Goal: Task Accomplishment & Management: Complete application form

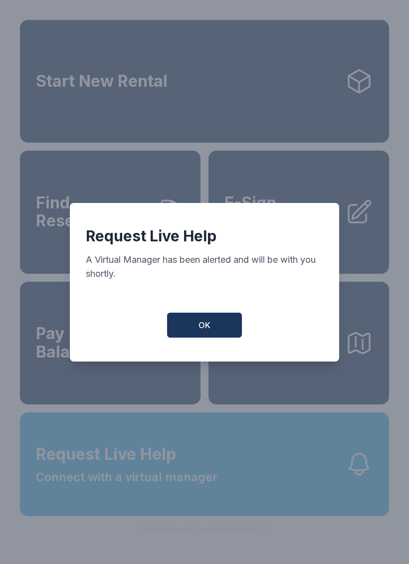
scroll to position [12, 0]
click at [197, 327] on button "OK" at bounding box center [204, 324] width 75 height 25
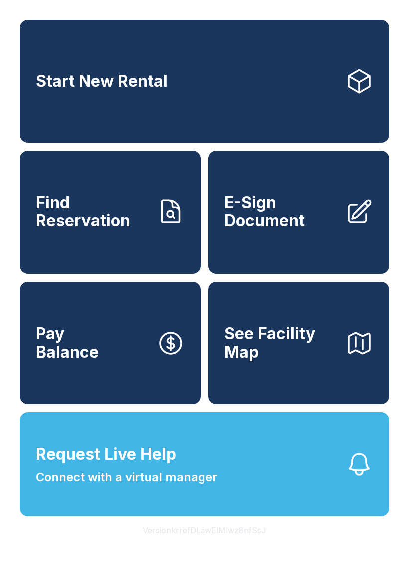
click at [280, 220] on span "E-Sign Document" at bounding box center [280, 212] width 113 height 36
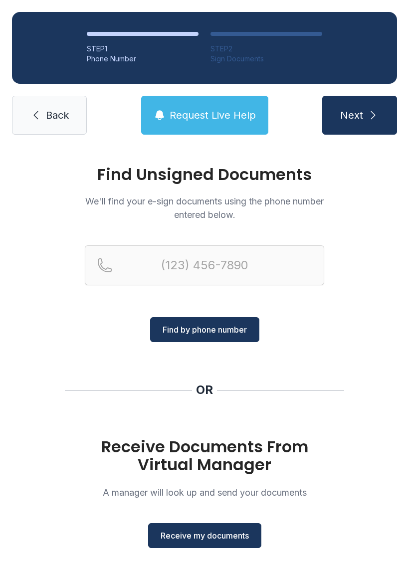
click at [106, 355] on div "Find Unsigned Documents We'll find your e-sign documents using the phone number…" at bounding box center [204, 367] width 409 height 441
click at [201, 531] on span "Receive my documents" at bounding box center [204, 535] width 88 height 12
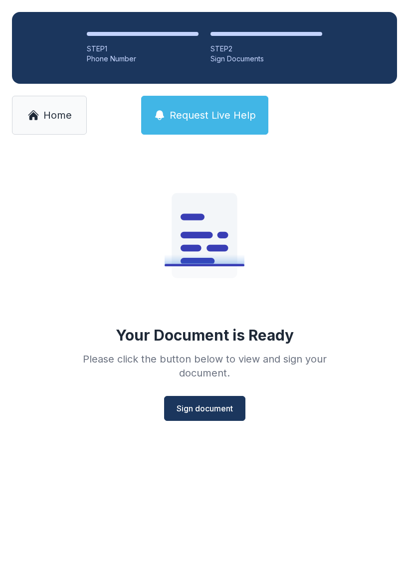
click at [196, 410] on span "Sign document" at bounding box center [204, 408] width 56 height 12
click at [193, 413] on span "Sign document" at bounding box center [204, 408] width 56 height 12
click at [205, 407] on span "Sign document" at bounding box center [204, 408] width 56 height 12
click at [48, 119] on span "Home" at bounding box center [57, 115] width 28 height 14
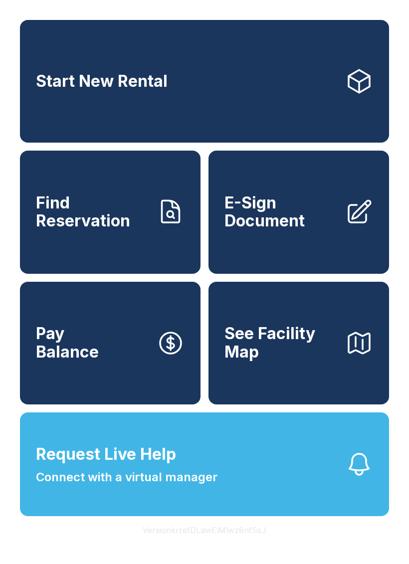
click at [268, 243] on link "E-Sign Document" at bounding box center [298, 211] width 180 height 123
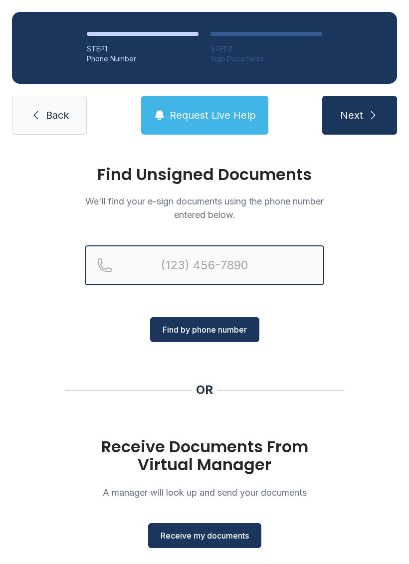
click at [172, 265] on input "Reservation phone number" at bounding box center [204, 265] width 239 height 40
type input "("
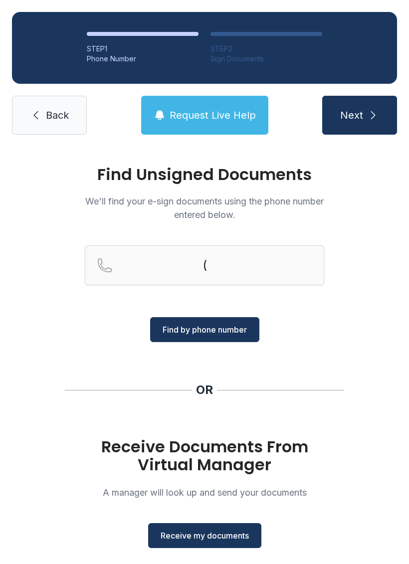
click at [110, 351] on div "Find Unsigned Documents We'll find your e-sign documents using the phone number…" at bounding box center [204, 367] width 409 height 441
click at [191, 531] on span "Receive my documents" at bounding box center [204, 535] width 88 height 12
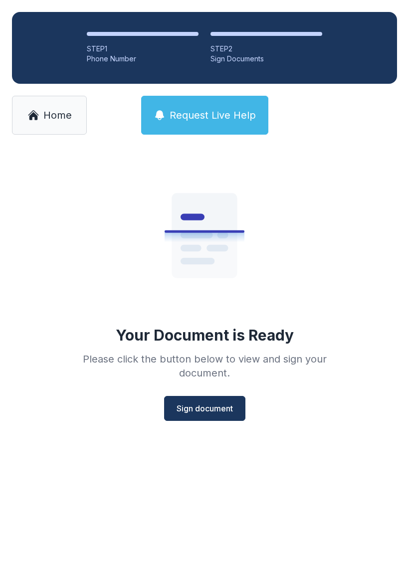
click at [196, 400] on button "Sign document" at bounding box center [204, 408] width 81 height 25
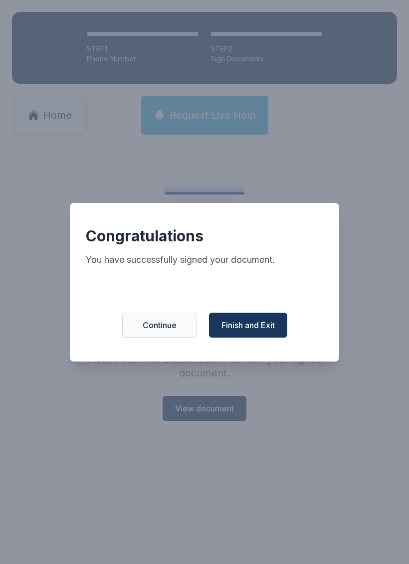
click at [149, 330] on span "Continue" at bounding box center [160, 325] width 34 height 12
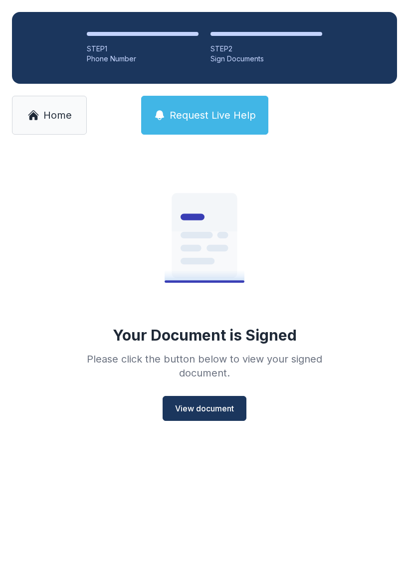
click at [44, 112] on span "Home" at bounding box center [57, 115] width 28 height 14
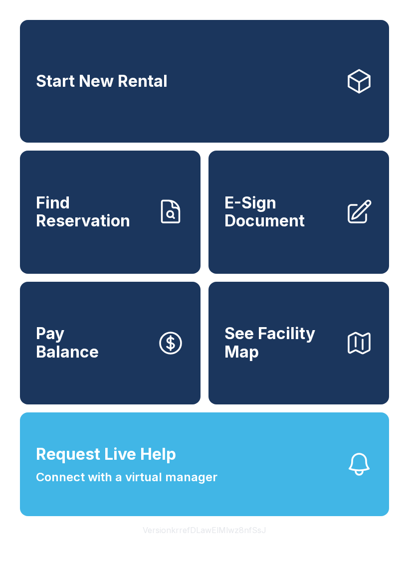
click at [264, 227] on span "E-Sign Document" at bounding box center [280, 212] width 113 height 36
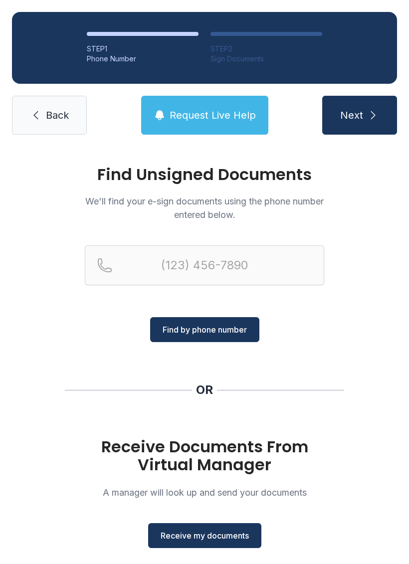
click at [189, 528] on button "Receive my documents" at bounding box center [204, 535] width 113 height 25
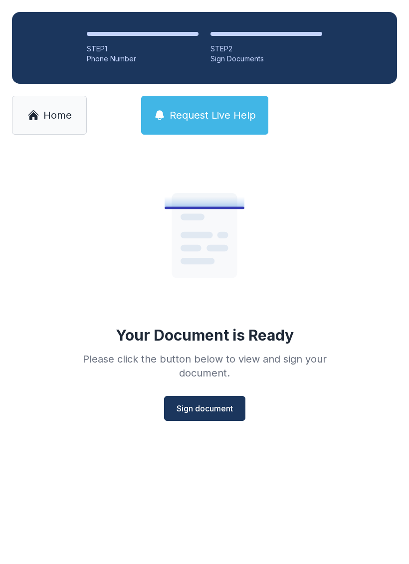
click at [199, 406] on span "Sign document" at bounding box center [204, 408] width 56 height 12
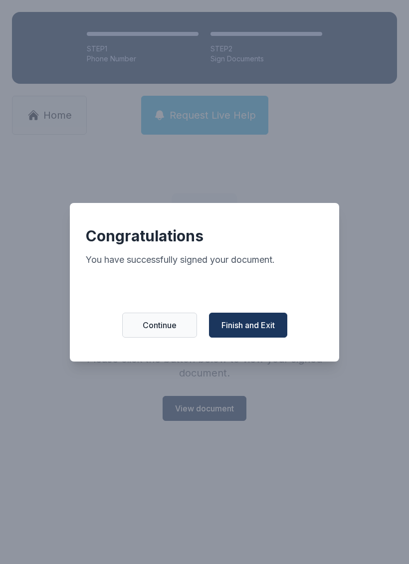
click at [234, 331] on span "Finish and Exit" at bounding box center [247, 325] width 53 height 12
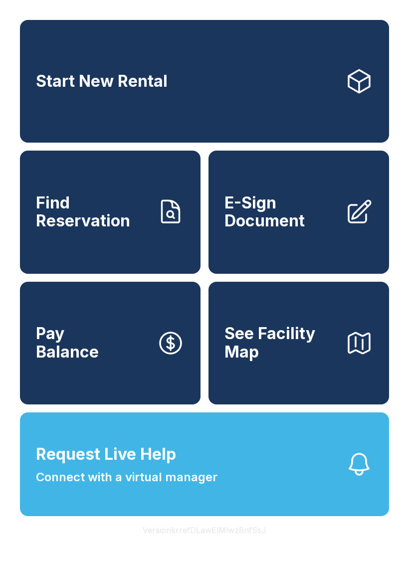
click at [264, 221] on span "E-Sign Document" at bounding box center [280, 212] width 113 height 36
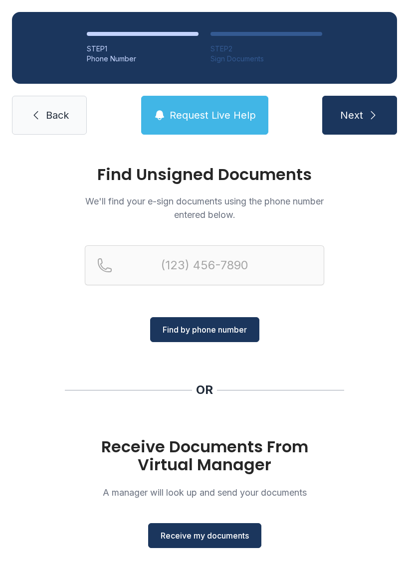
click at [182, 529] on button "Receive my documents" at bounding box center [204, 535] width 113 height 25
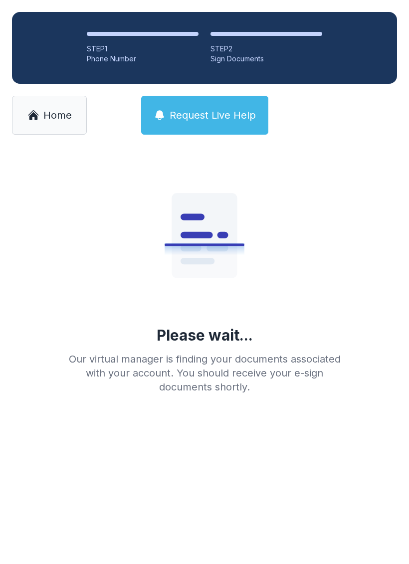
click at [34, 110] on icon at bounding box center [33, 115] width 12 height 12
